Goal: Information Seeking & Learning: Learn about a topic

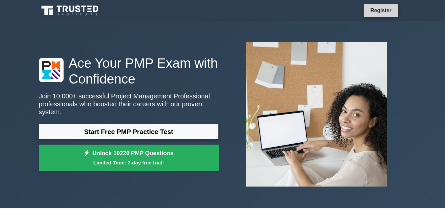
click at [379, 8] on link "Register" at bounding box center [380, 10] width 29 height 8
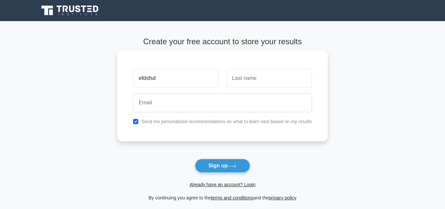
type input "efdsfsd"
click at [273, 75] on input "text" at bounding box center [269, 78] width 85 height 19
type input "dsfsd"
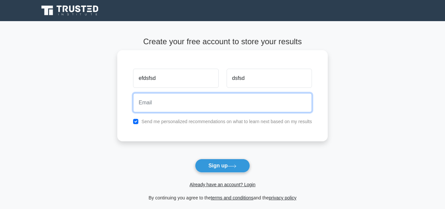
click at [186, 102] on input "email" at bounding box center [222, 102] width 179 height 19
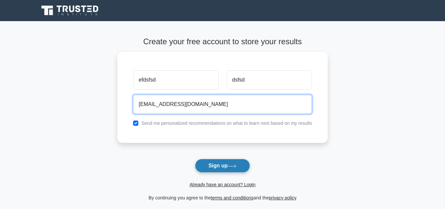
type input "sdfdffddf65sdfsdfsdf65dsf@gmail.com"
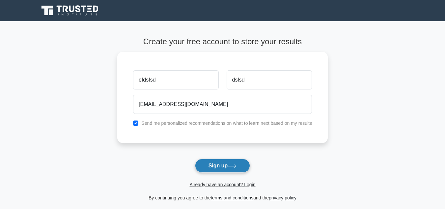
click at [220, 164] on button "Sign up" at bounding box center [222, 165] width 55 height 14
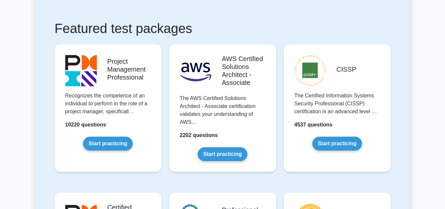
scroll to position [132, 0]
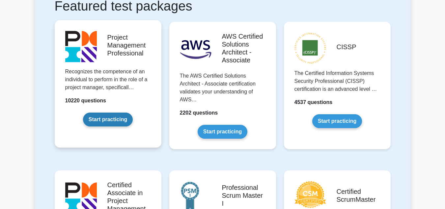
click at [87, 112] on link "Start practicing" at bounding box center [108, 119] width 50 height 14
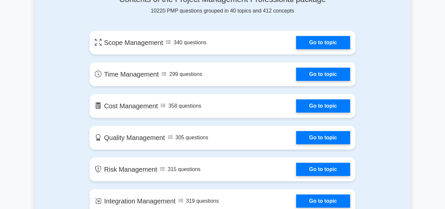
scroll to position [461, 0]
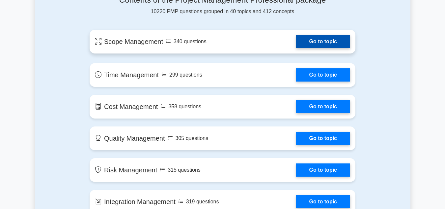
click at [312, 44] on link "Go to topic" at bounding box center [323, 41] width 54 height 13
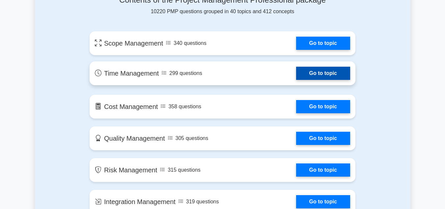
click at [336, 71] on link "Go to topic" at bounding box center [323, 73] width 54 height 13
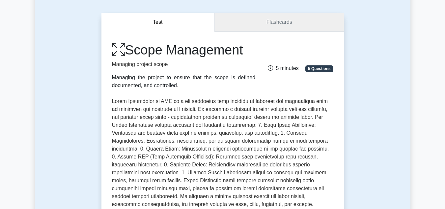
scroll to position [66, 0]
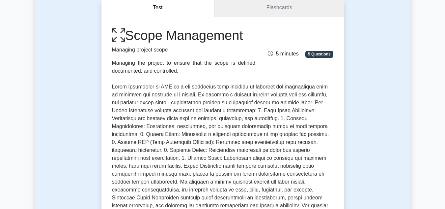
click at [279, 10] on link "Flashcards" at bounding box center [279, 7] width 129 height 19
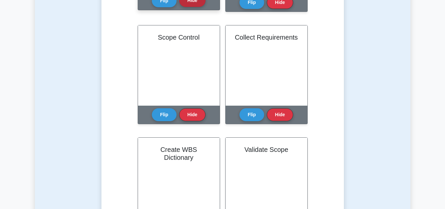
scroll to position [395, 0]
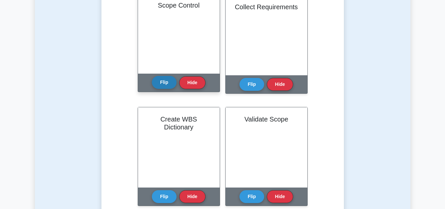
click at [163, 81] on button "Flip" at bounding box center [164, 82] width 25 height 13
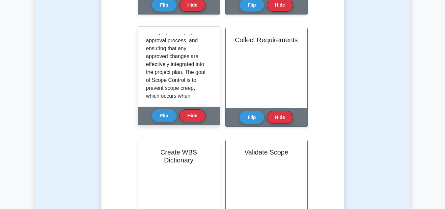
scroll to position [0, 0]
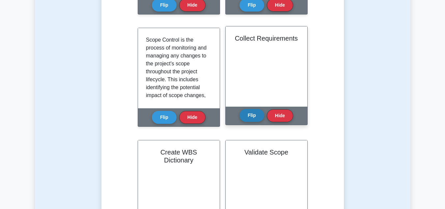
click at [248, 115] on button "Flip" at bounding box center [252, 115] width 25 height 13
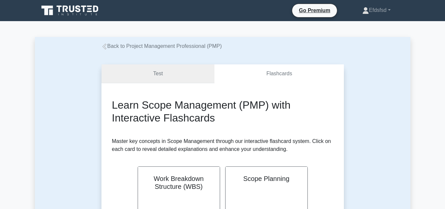
click at [166, 72] on link "Test" at bounding box center [157, 73] width 113 height 19
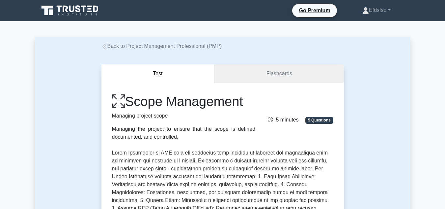
drag, startPoint x: 129, startPoint y: 101, endPoint x: 250, endPoint y: 102, distance: 121.9
click at [250, 102] on h1 "Scope Management" at bounding box center [184, 101] width 145 height 16
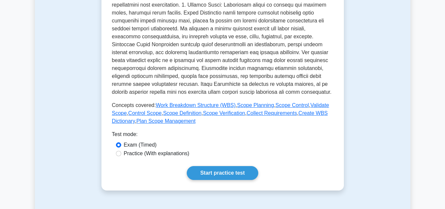
scroll to position [231, 0]
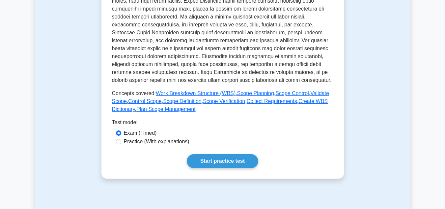
click at [148, 144] on label "Practice (With explanations)" at bounding box center [157, 141] width 66 height 8
click at [121, 144] on input "Practice (With explanations)" at bounding box center [118, 141] width 5 height 5
radio input "true"
click at [215, 158] on link "Start practice test" at bounding box center [223, 161] width 72 height 14
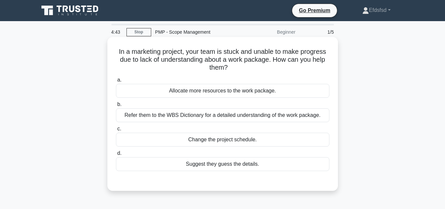
click at [205, 121] on div "Refer them to the WBS Dictionary for a detailed understanding of the work packa…" at bounding box center [223, 115] width 214 height 14
click at [116, 106] on input "b. Refer them to the WBS Dictionary for a detailed understanding of the work pa…" at bounding box center [116, 104] width 0 height 4
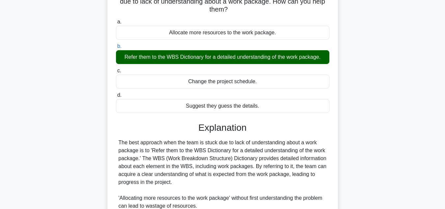
scroll to position [166, 0]
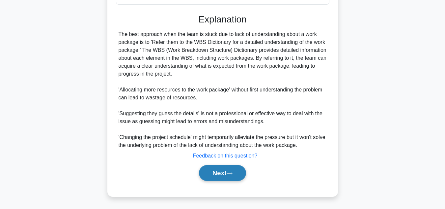
click at [231, 173] on icon at bounding box center [230, 173] width 6 height 4
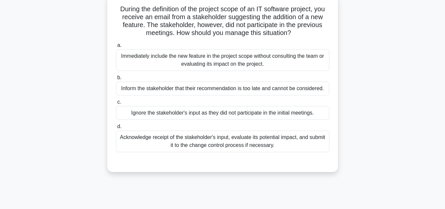
scroll to position [15, 0]
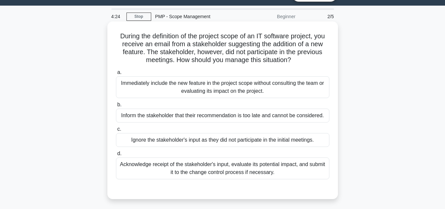
click at [216, 174] on div "Acknowledge receipt of the stakeholder's input, evaluate its potential impact, …" at bounding box center [223, 168] width 214 height 22
click at [116, 156] on input "d. Acknowledge receipt of the stakeholder's input, evaluate its potential impac…" at bounding box center [116, 153] width 0 height 4
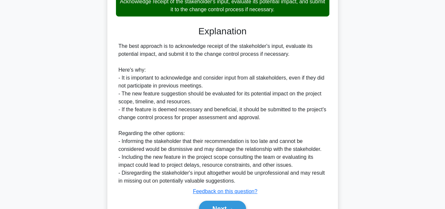
scroll to position [214, 0]
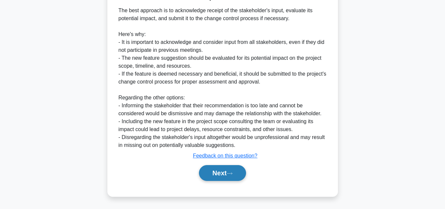
click at [217, 178] on button "Next" at bounding box center [222, 173] width 47 height 16
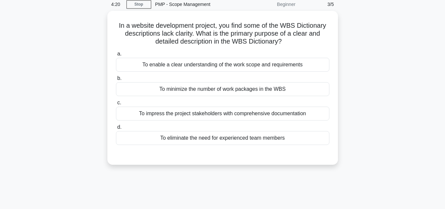
scroll to position [15, 0]
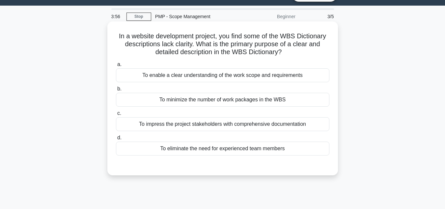
click at [208, 79] on div "To enable a clear understanding of the work scope and requirements" at bounding box center [223, 75] width 214 height 14
click at [116, 67] on input "a. To enable a clear understanding of the work scope and requirements" at bounding box center [116, 64] width 0 height 4
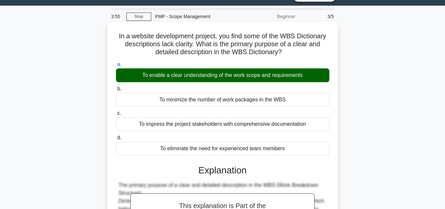
scroll to position [147, 0]
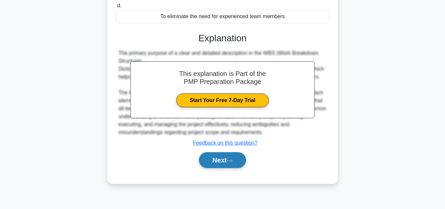
click at [218, 157] on button "Next" at bounding box center [222, 160] width 47 height 16
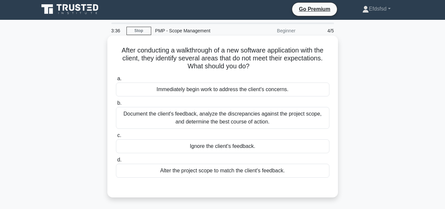
scroll to position [0, 0]
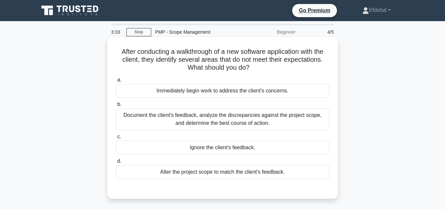
click at [213, 124] on div "Document the client's feedback, analyze the discrepancies against the project s…" at bounding box center [223, 119] width 214 height 22
click at [116, 106] on input "b. Document the client's feedback, analyze the discrepancies against the projec…" at bounding box center [116, 104] width 0 height 4
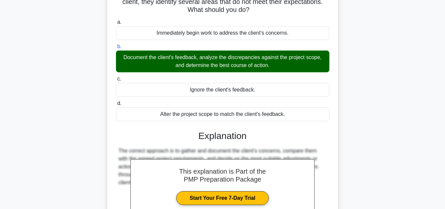
scroll to position [147, 0]
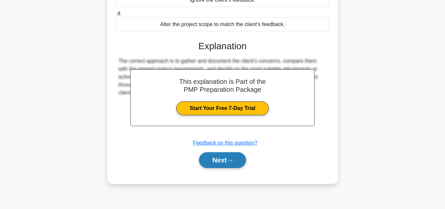
click at [217, 157] on button "Next" at bounding box center [222, 160] width 47 height 16
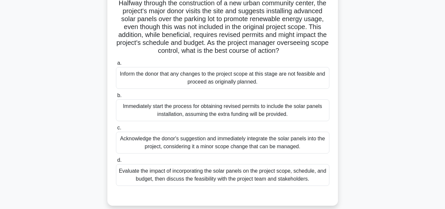
scroll to position [81, 0]
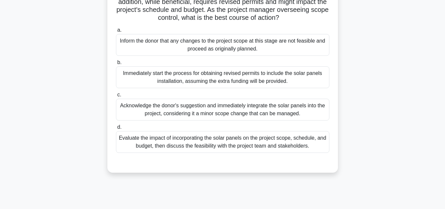
click at [207, 153] on div "Evaluate the impact of incorporating the solar panels on the project scope, sch…" at bounding box center [223, 142] width 214 height 22
click at [116, 129] on input "d. Evaluate the impact of incorporating the solar panels on the project scope, …" at bounding box center [116, 127] width 0 height 4
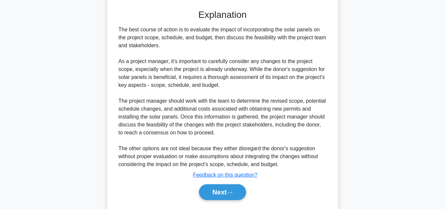
scroll to position [261, 0]
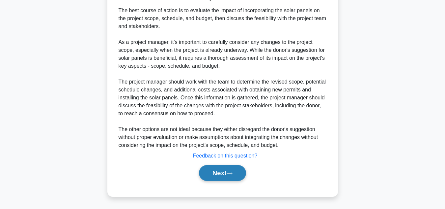
click at [223, 171] on button "Next" at bounding box center [222, 173] width 47 height 16
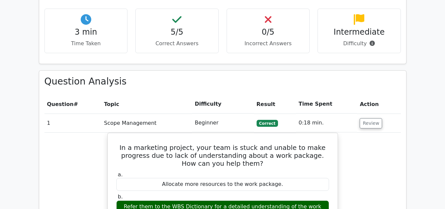
scroll to position [461, 0]
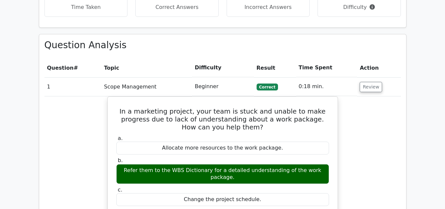
click at [156, 77] on td "Scope Management" at bounding box center [146, 86] width 91 height 19
click at [111, 77] on td "Scope Management" at bounding box center [146, 86] width 91 height 19
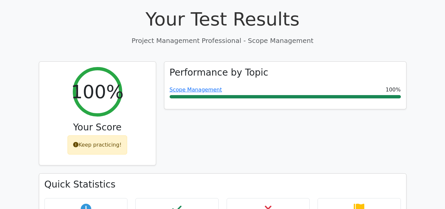
scroll to position [198, 0]
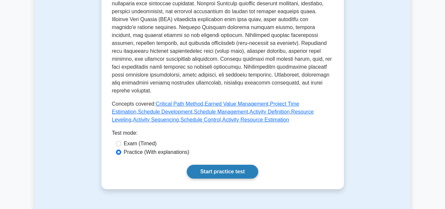
scroll to position [330, 0]
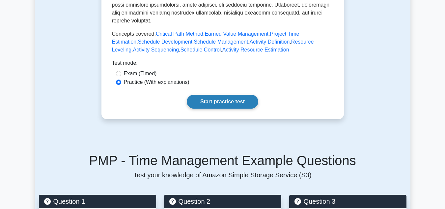
click at [218, 95] on link "Start practice test" at bounding box center [223, 102] width 72 height 14
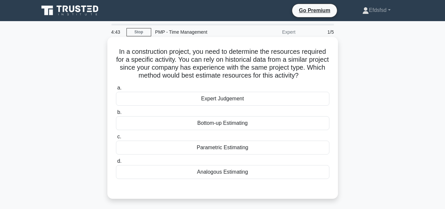
click at [224, 171] on div "Analogous Estimating" at bounding box center [223, 172] width 214 height 14
click at [116, 163] on input "d. Analogous Estimating" at bounding box center [116, 161] width 0 height 4
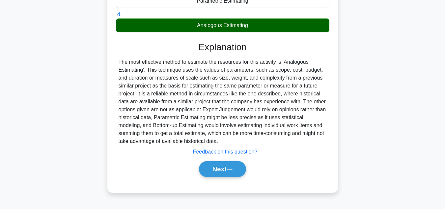
scroll to position [147, 0]
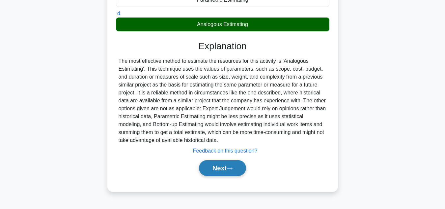
click at [228, 168] on button "Next" at bounding box center [222, 168] width 47 height 16
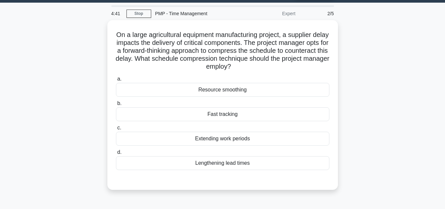
scroll to position [15, 0]
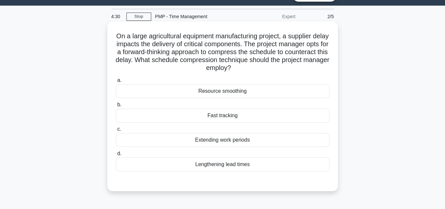
click at [222, 117] on div "Fast tracking" at bounding box center [223, 115] width 214 height 14
click at [116, 107] on input "b. Fast tracking" at bounding box center [116, 104] width 0 height 4
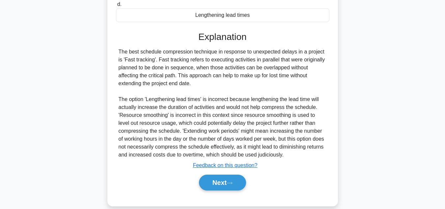
scroll to position [174, 0]
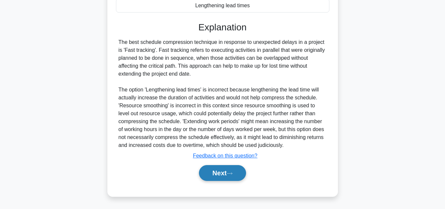
click at [228, 169] on button "Next" at bounding box center [222, 173] width 47 height 16
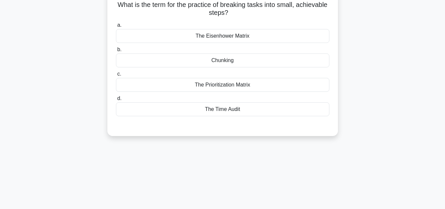
scroll to position [15, 0]
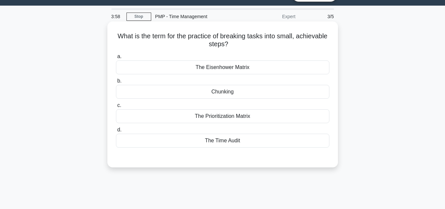
click at [222, 89] on div "Chunking" at bounding box center [223, 92] width 214 height 14
click at [116, 83] on input "b. Chunking" at bounding box center [116, 81] width 0 height 4
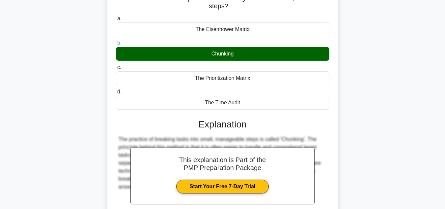
scroll to position [114, 0]
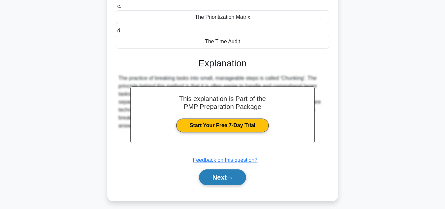
click at [216, 178] on button "Next" at bounding box center [222, 177] width 47 height 16
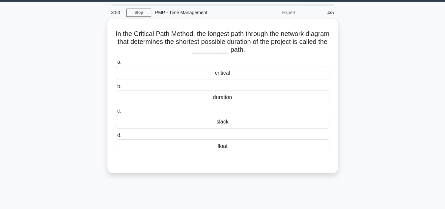
scroll to position [15, 0]
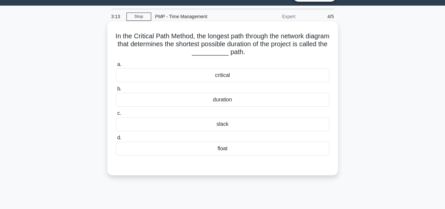
click at [223, 124] on div "slack" at bounding box center [223, 124] width 214 height 14
click at [116, 115] on input "c. slack" at bounding box center [116, 113] width 0 height 4
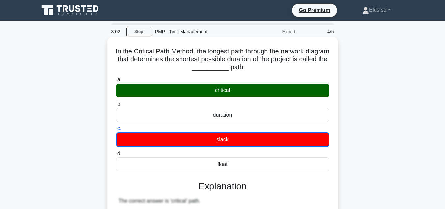
scroll to position [0, 0]
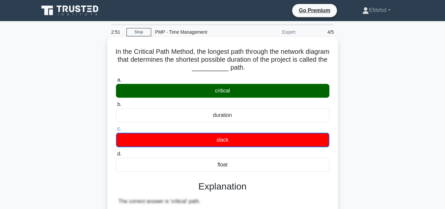
click at [223, 91] on div "critical" at bounding box center [223, 91] width 214 height 14
click at [116, 82] on input "a. critical" at bounding box center [116, 80] width 0 height 4
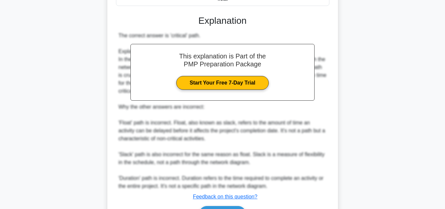
scroll to position [206, 0]
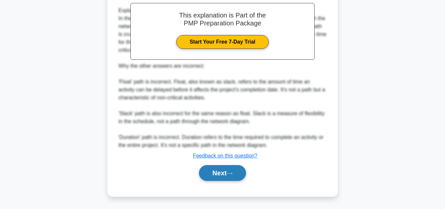
click at [223, 177] on button "Next" at bounding box center [222, 173] width 47 height 16
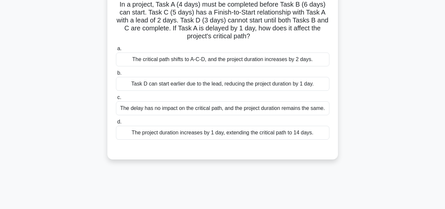
scroll to position [15, 0]
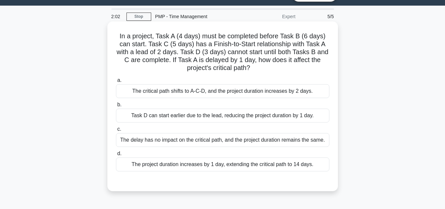
click at [192, 166] on div "The project duration increases by 1 day, extending the critical path to 14 days." at bounding box center [223, 164] width 214 height 14
click at [116, 156] on input "d. The project duration increases by 1 day, extending the critical path to 14 d…" at bounding box center [116, 153] width 0 height 4
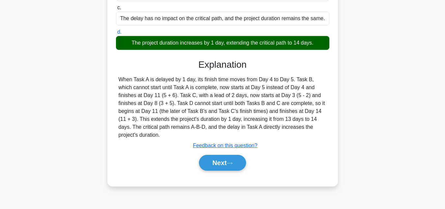
scroll to position [147, 0]
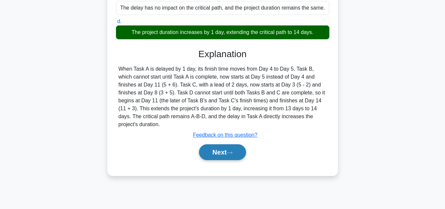
click at [207, 146] on button "Next" at bounding box center [222, 152] width 47 height 16
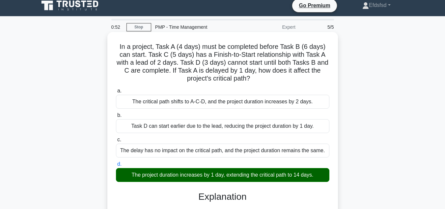
scroll to position [0, 0]
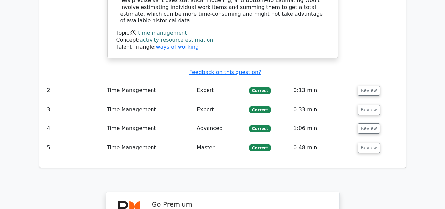
scroll to position [791, 0]
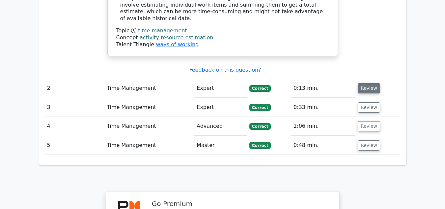
click at [362, 83] on button "Review" at bounding box center [369, 88] width 22 height 10
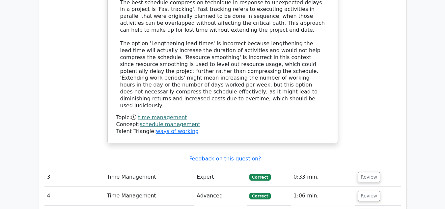
scroll to position [1054, 0]
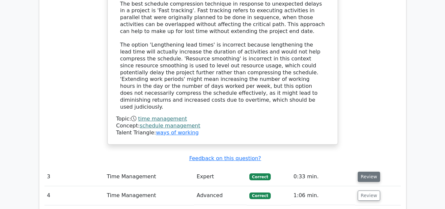
click at [362, 171] on button "Review" at bounding box center [369, 176] width 22 height 10
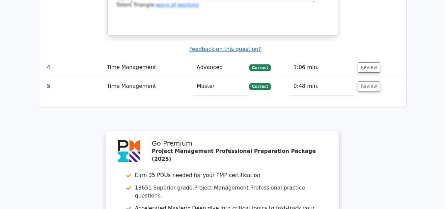
scroll to position [1351, 0]
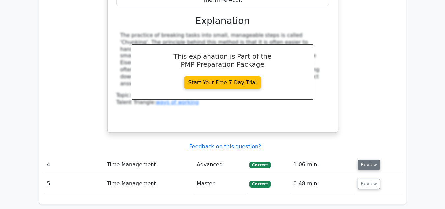
click at [365, 159] on button "Review" at bounding box center [369, 164] width 22 height 10
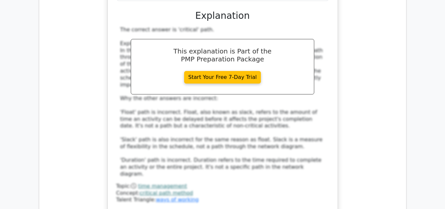
scroll to position [1680, 0]
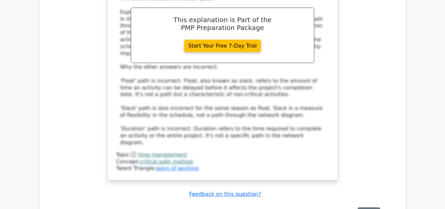
click at [360, 207] on button "Review" at bounding box center [369, 212] width 22 height 10
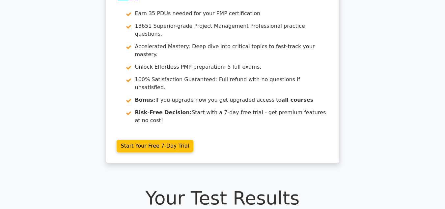
scroll to position [0, 0]
